Goal: Find specific page/section: Find specific page/section

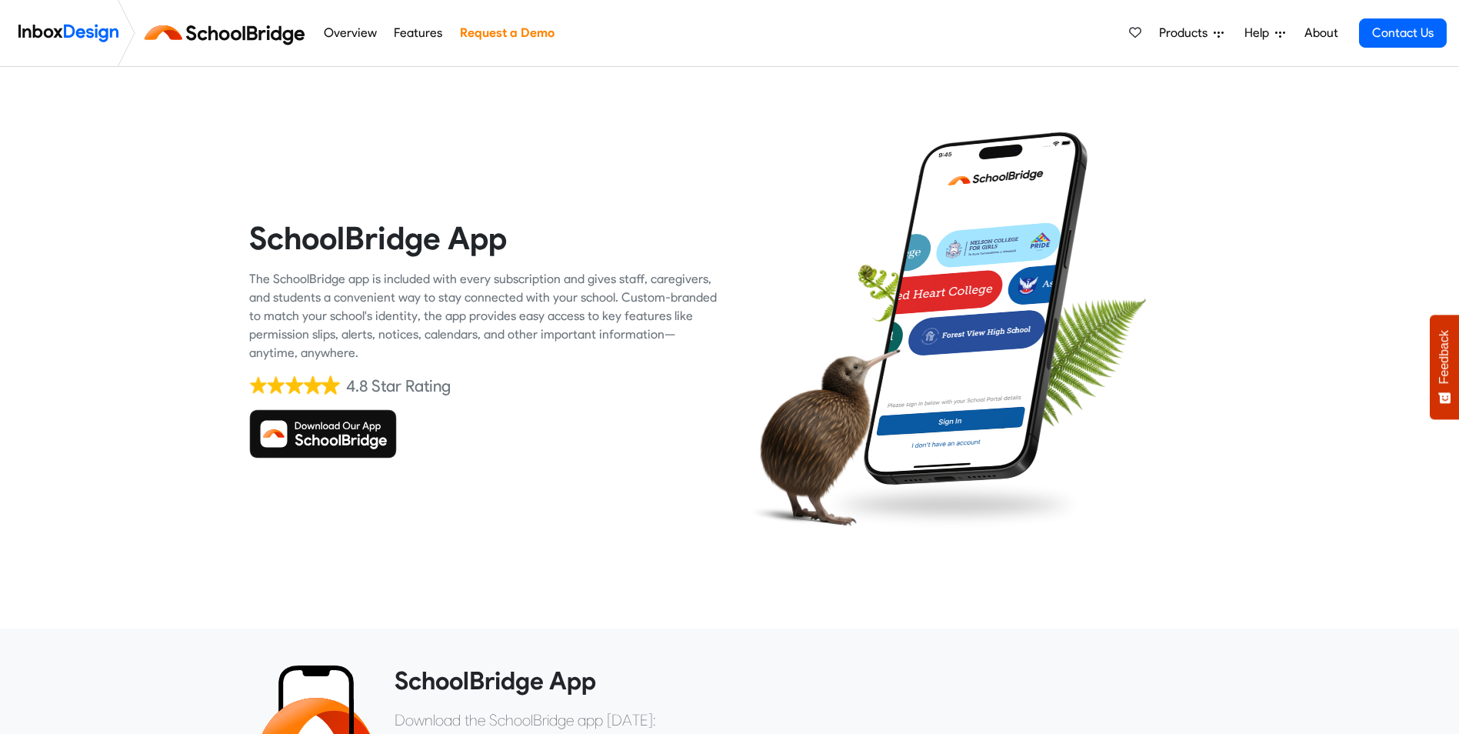
click at [349, 431] on img at bounding box center [323, 433] width 148 height 49
click at [357, 432] on img at bounding box center [323, 433] width 148 height 49
